Goal: Understand process/instructions

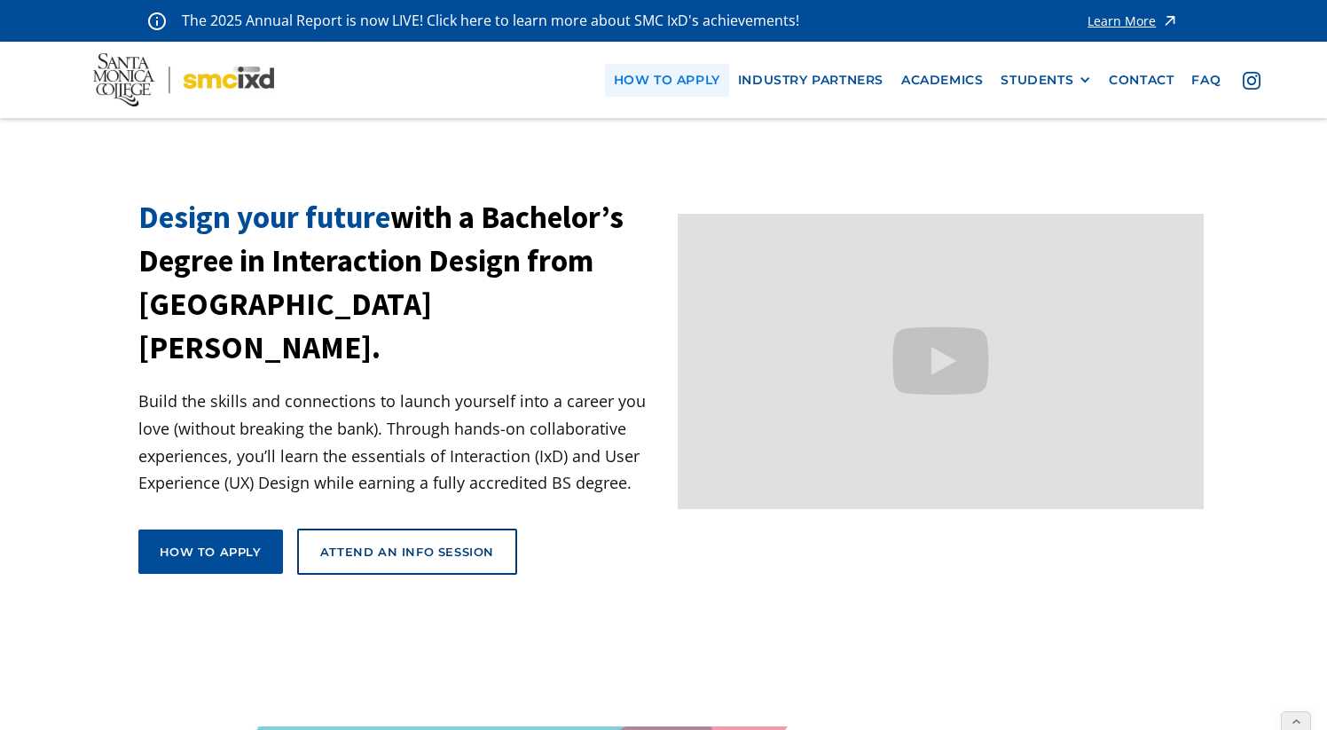
click at [634, 76] on link "how to apply" at bounding box center [667, 80] width 124 height 33
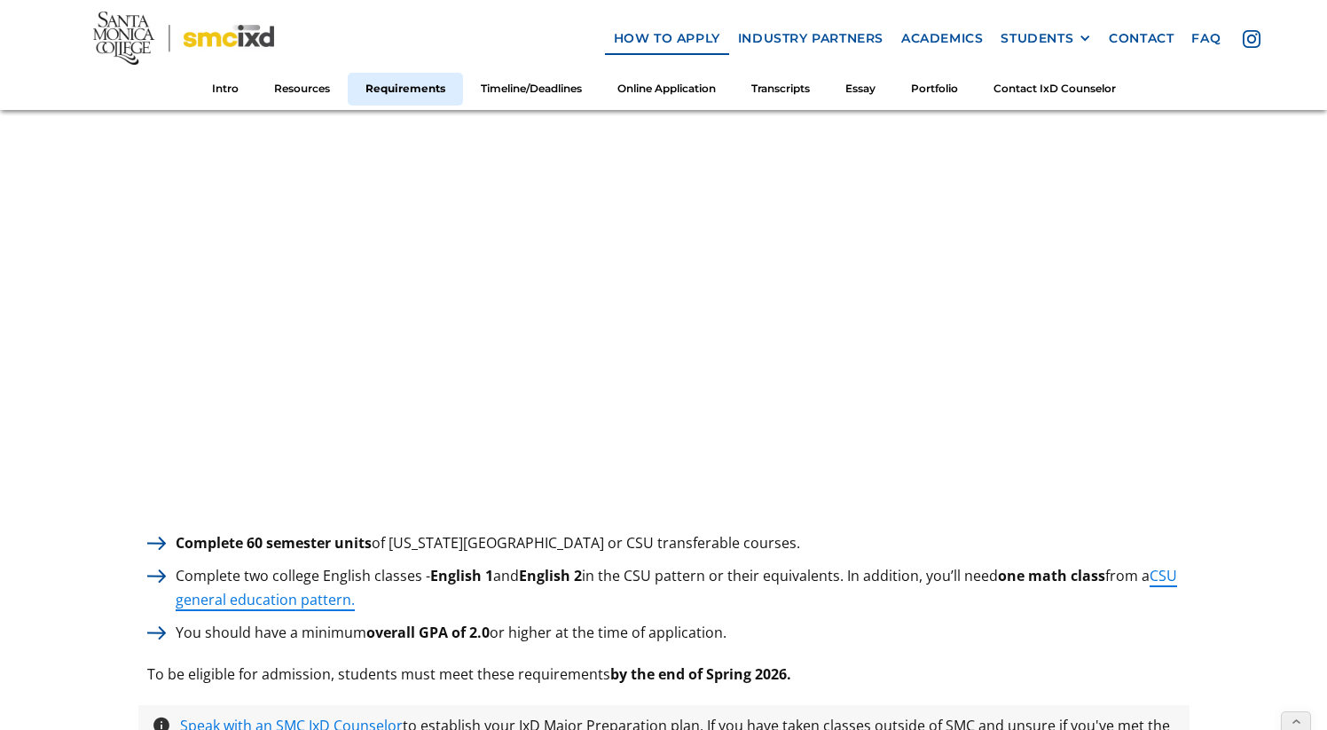
scroll to position [2259, 0]
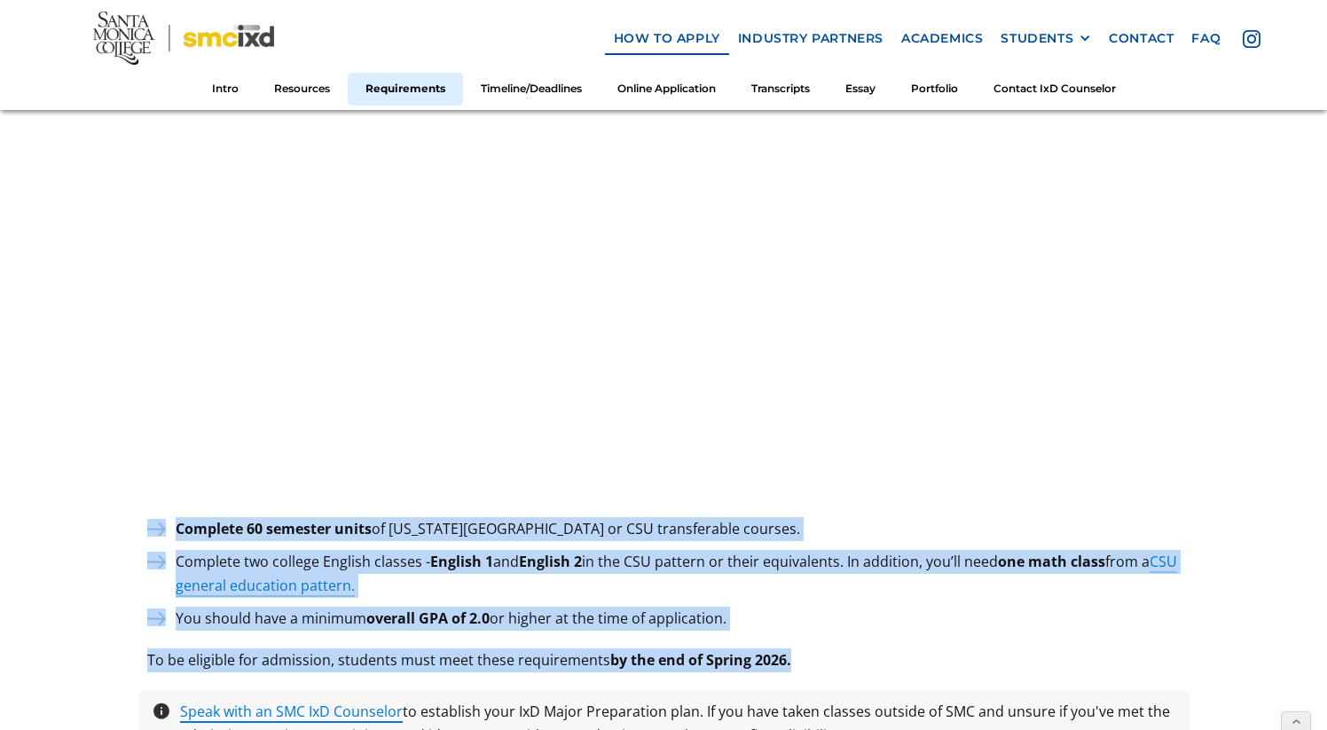
drag, startPoint x: 231, startPoint y: 523, endPoint x: 804, endPoint y: 643, distance: 585.5
copy div "Complete 60 semester units of [US_STATE][GEOGRAPHIC_DATA] or CSU transferable c…"
